Goal: Navigation & Orientation: Find specific page/section

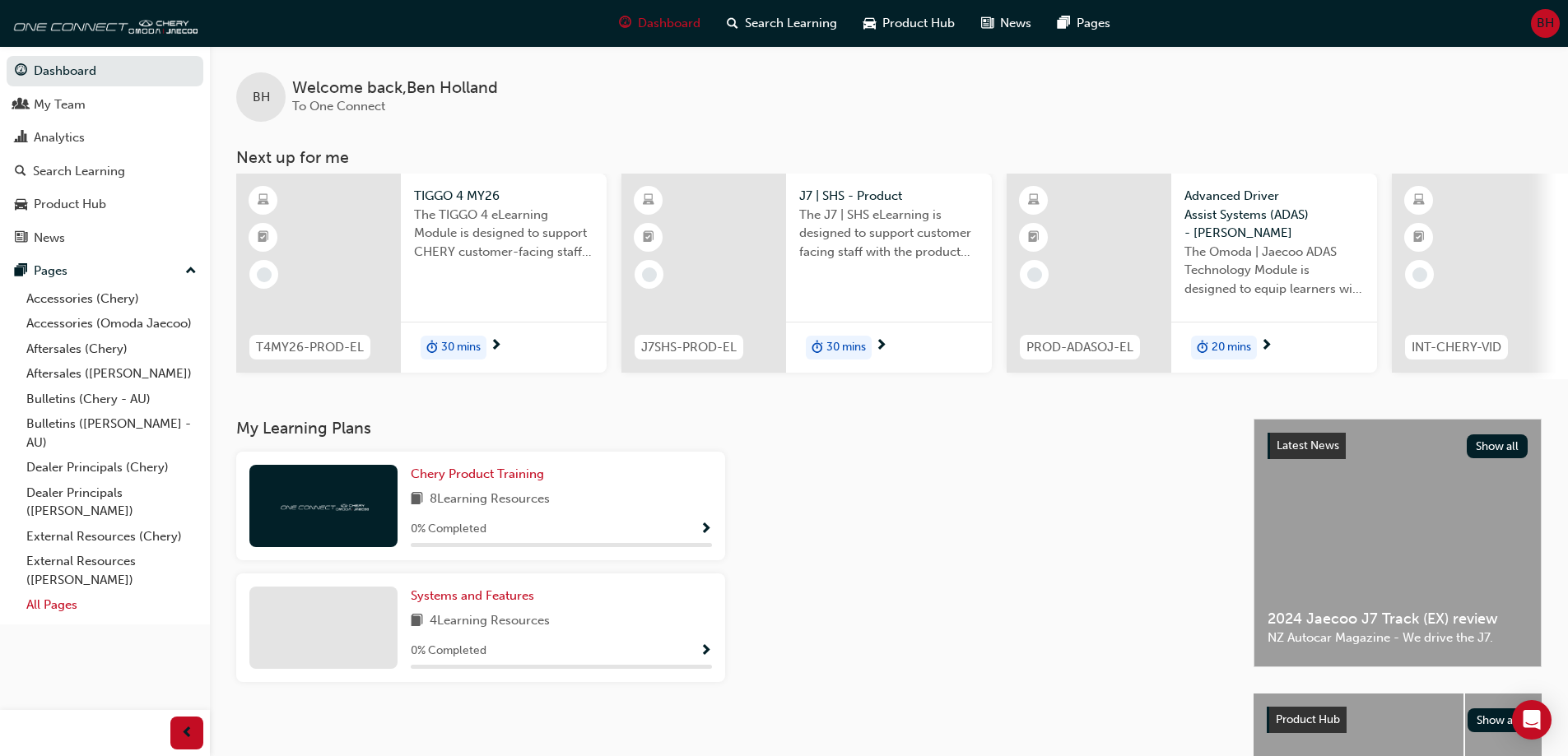
click at [43, 606] on link "All Pages" at bounding box center [111, 605] width 184 height 25
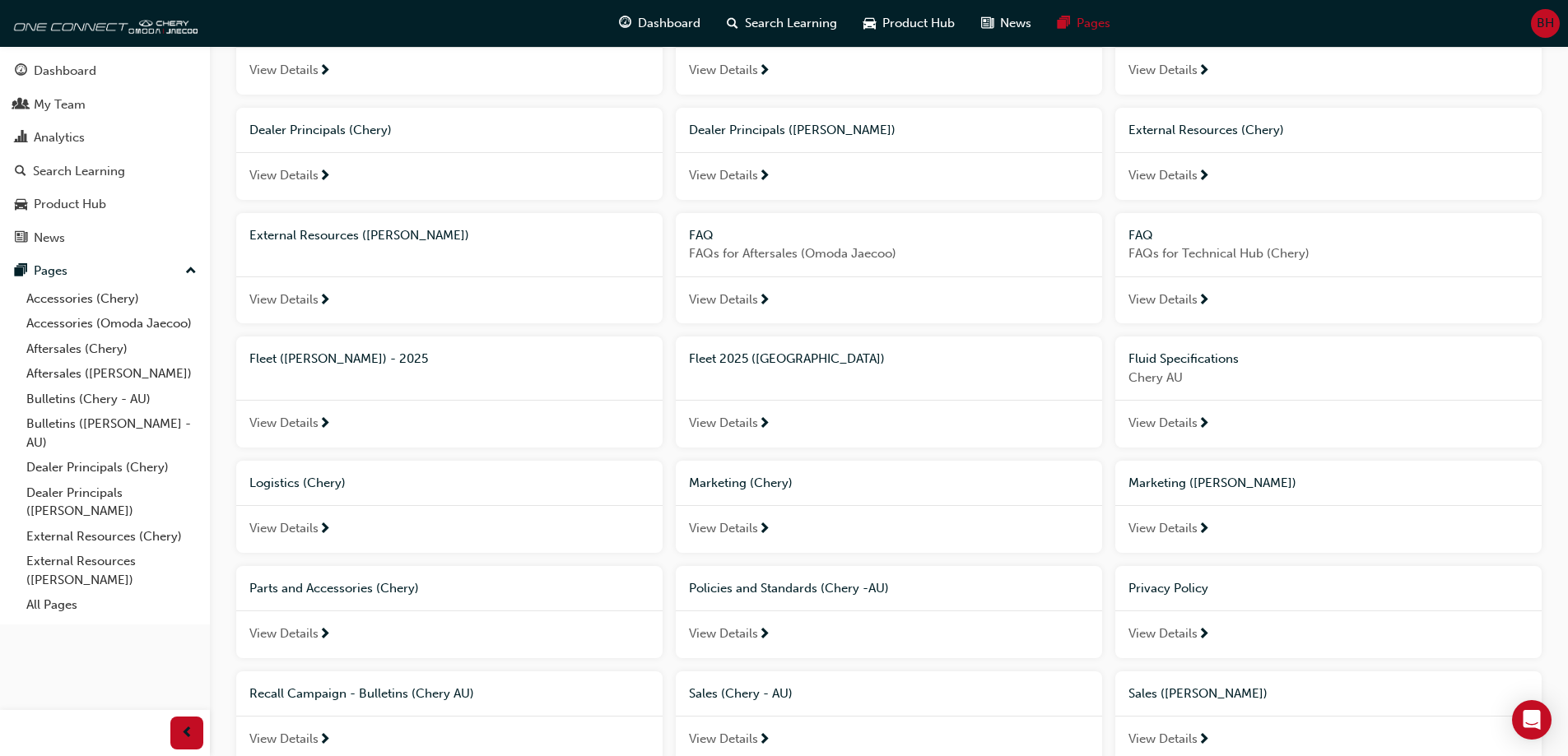
scroll to position [330, 0]
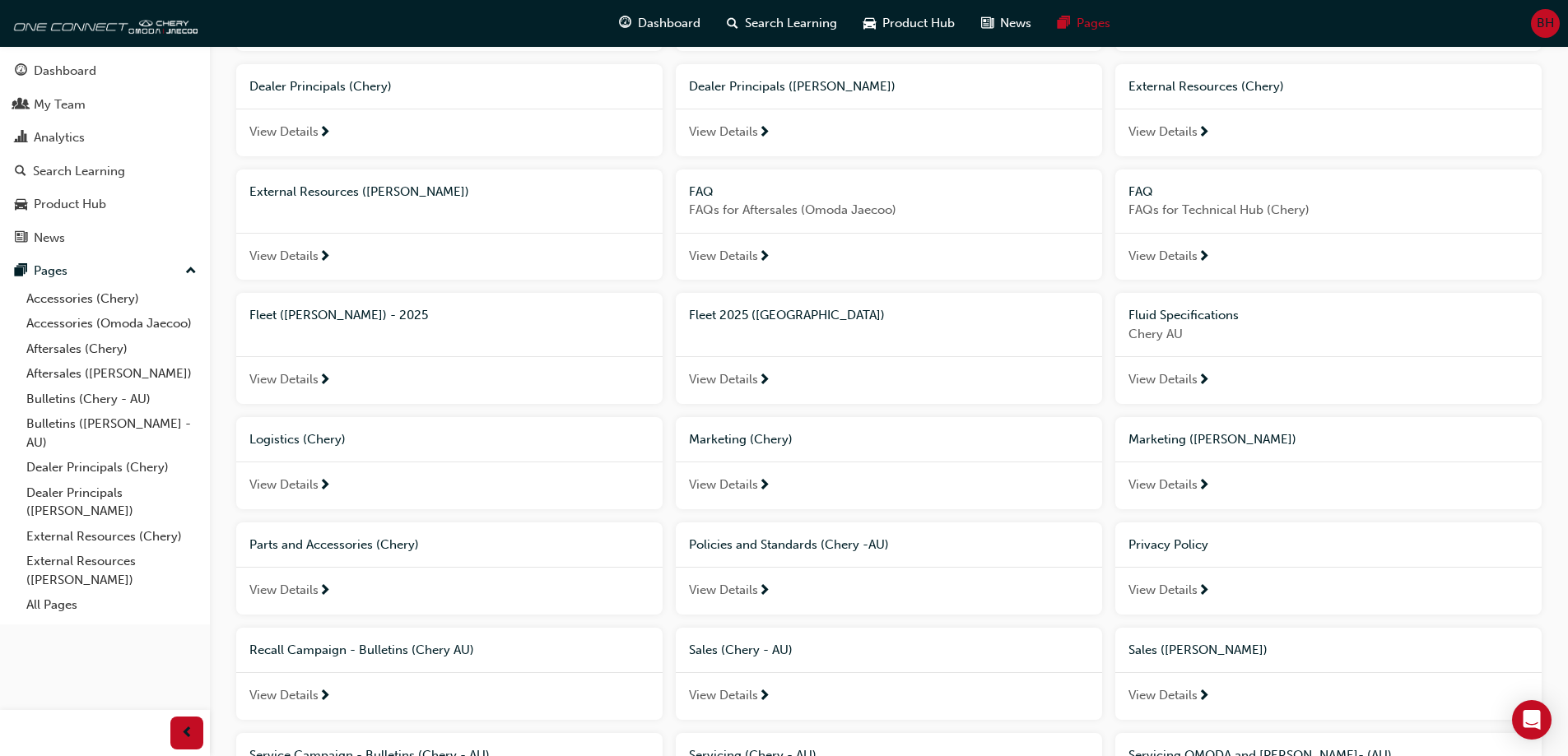
click at [253, 373] on span "View Details" at bounding box center [284, 379] width 69 height 19
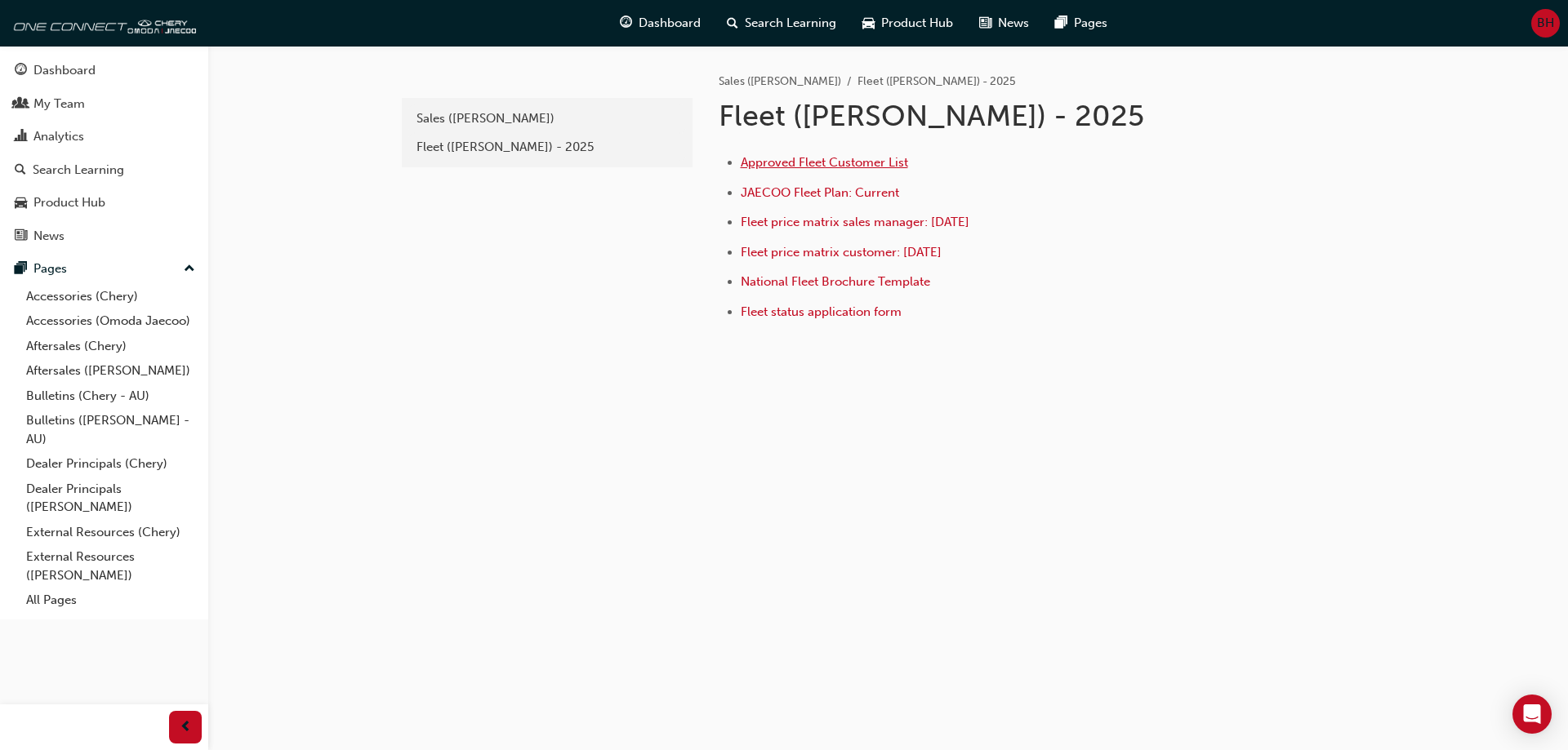
click at [862, 163] on span "Approved Fleet Customer List" at bounding box center [825, 163] width 167 height 15
